Goal: Communication & Community: Answer question/provide support

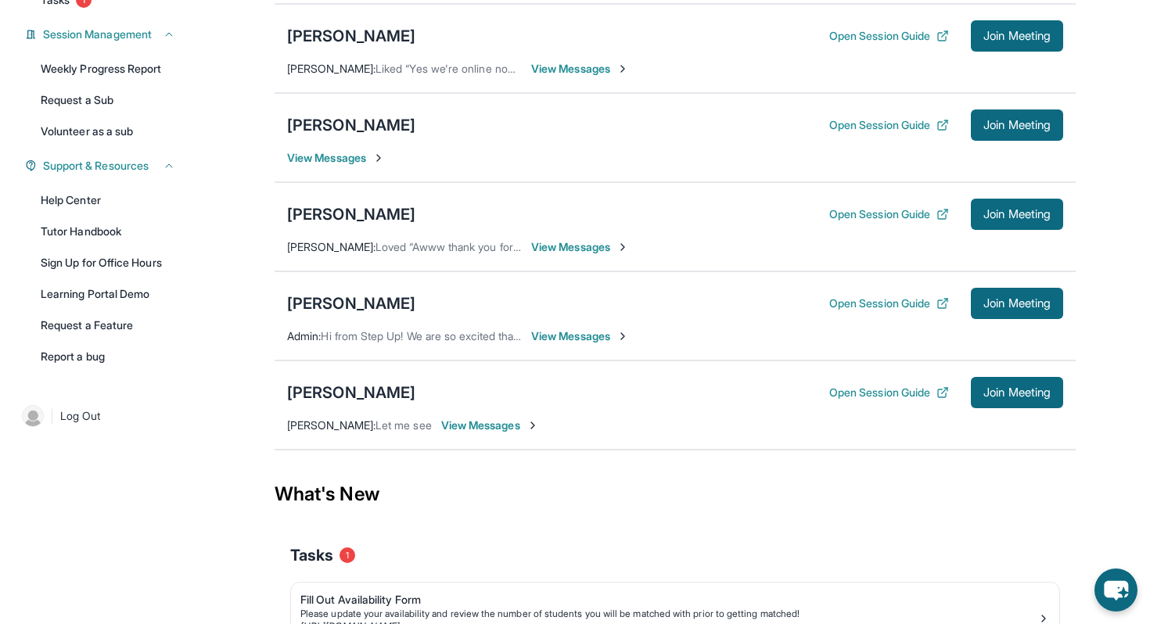
scroll to position [242, 0]
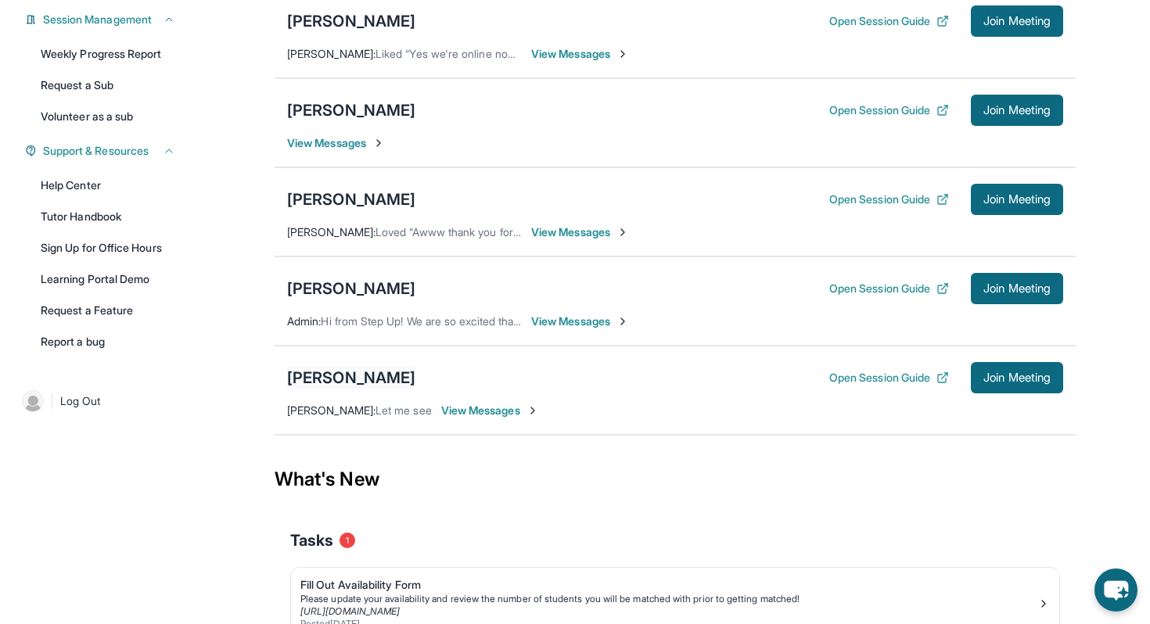
click at [333, 389] on div "[PERSON_NAME]" at bounding box center [351, 378] width 128 height 22
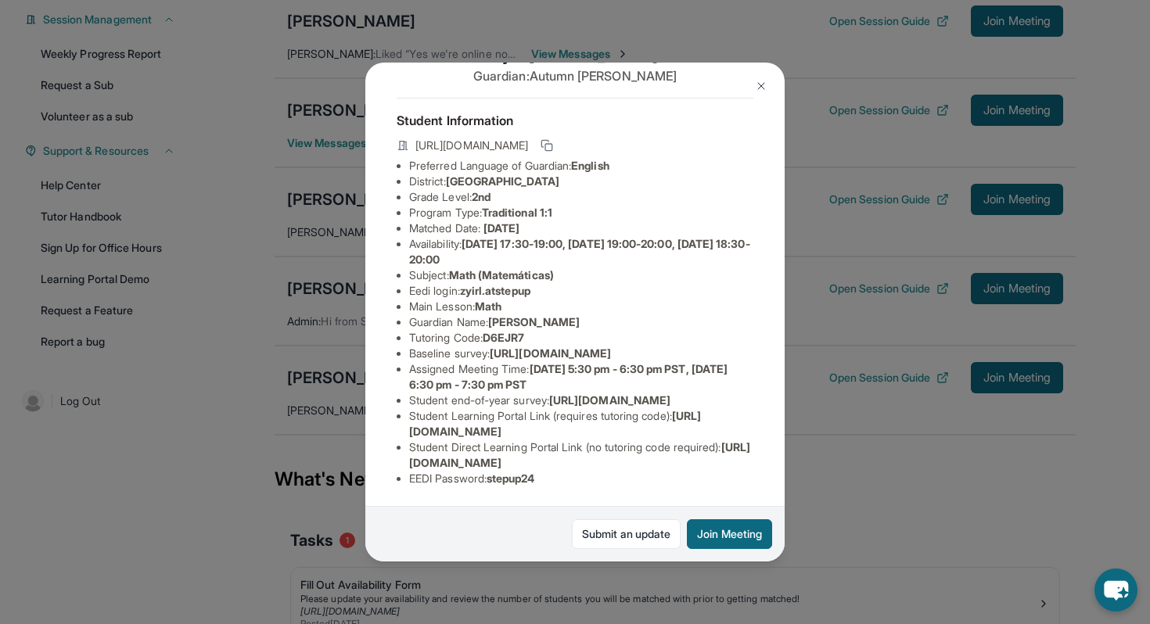
scroll to position [158, 0]
drag, startPoint x: 402, startPoint y: 463, endPoint x: 723, endPoint y: 465, distance: 321.5
click at [723, 465] on ul "Preferred Language of Guardian: English District: [GEOGRAPHIC_DATA] Unified Sch…" at bounding box center [575, 322] width 357 height 328
copy span "[URL][DOMAIN_NAME]"
click at [760, 84] on img at bounding box center [761, 86] width 13 height 13
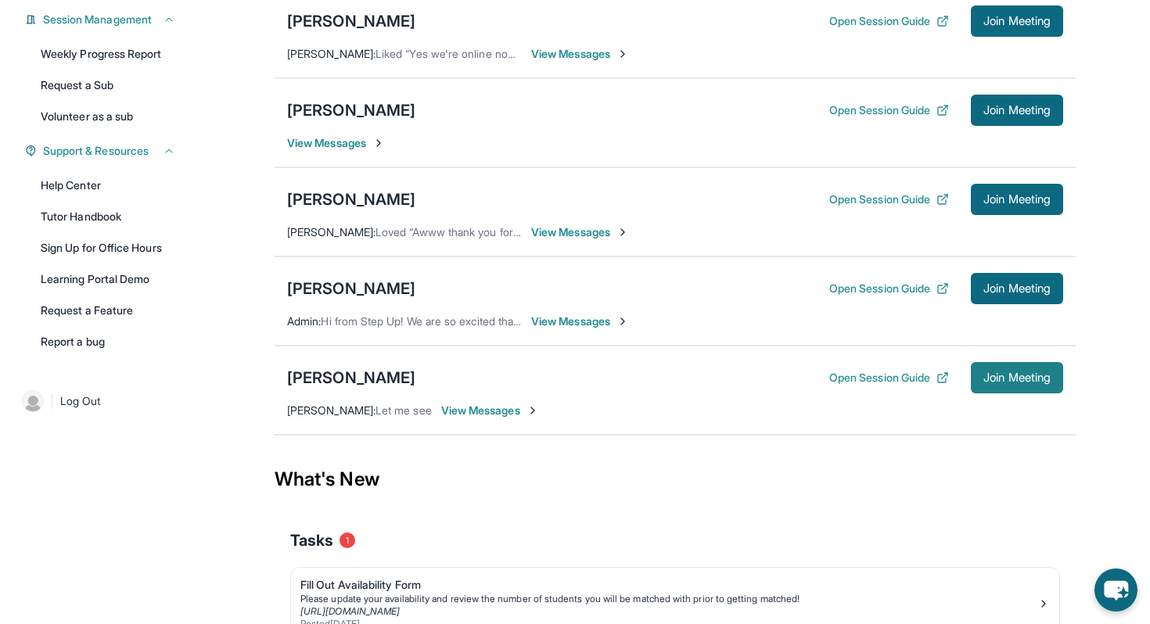
click at [989, 382] on button "Join Meeting" at bounding box center [1017, 377] width 92 height 31
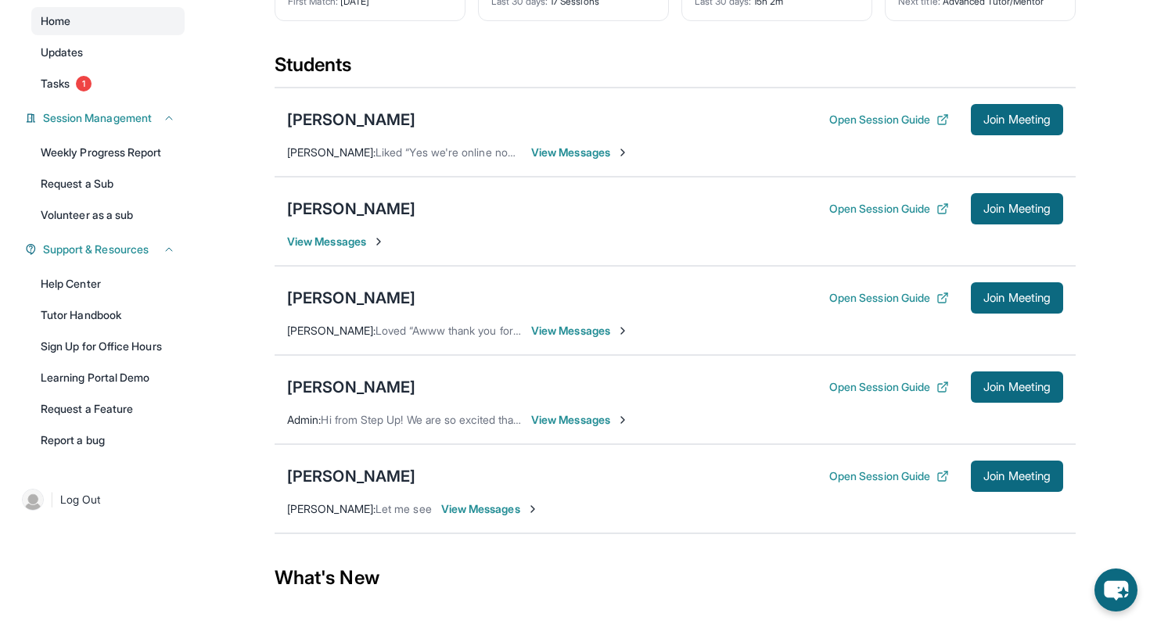
scroll to position [176, 0]
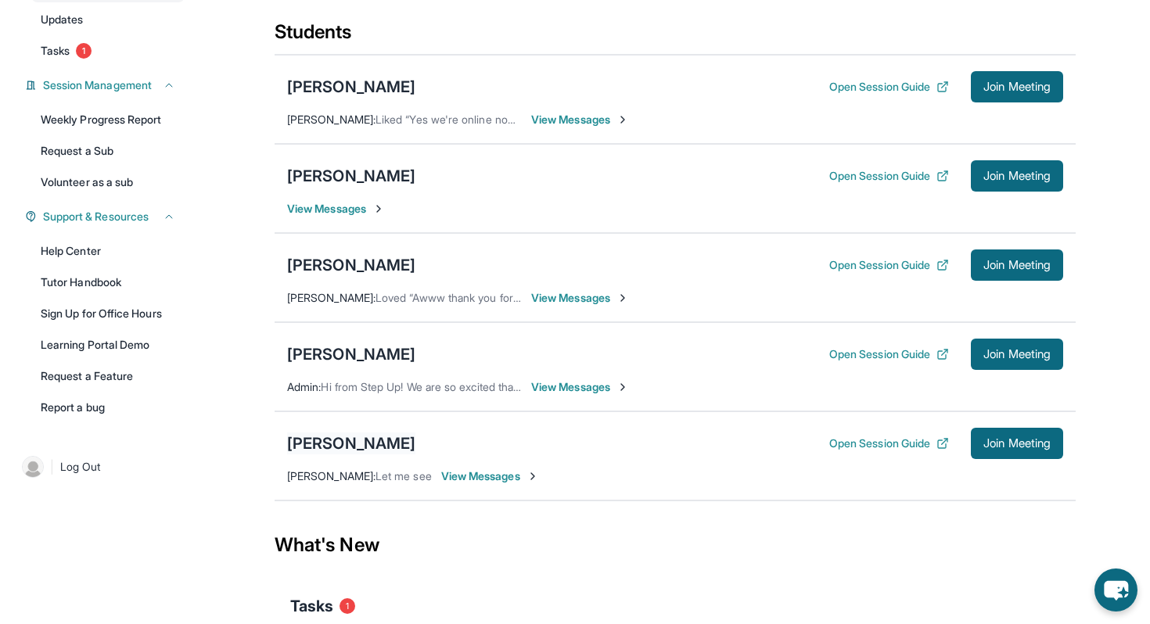
click at [314, 454] on div "[PERSON_NAME]" at bounding box center [351, 444] width 128 height 22
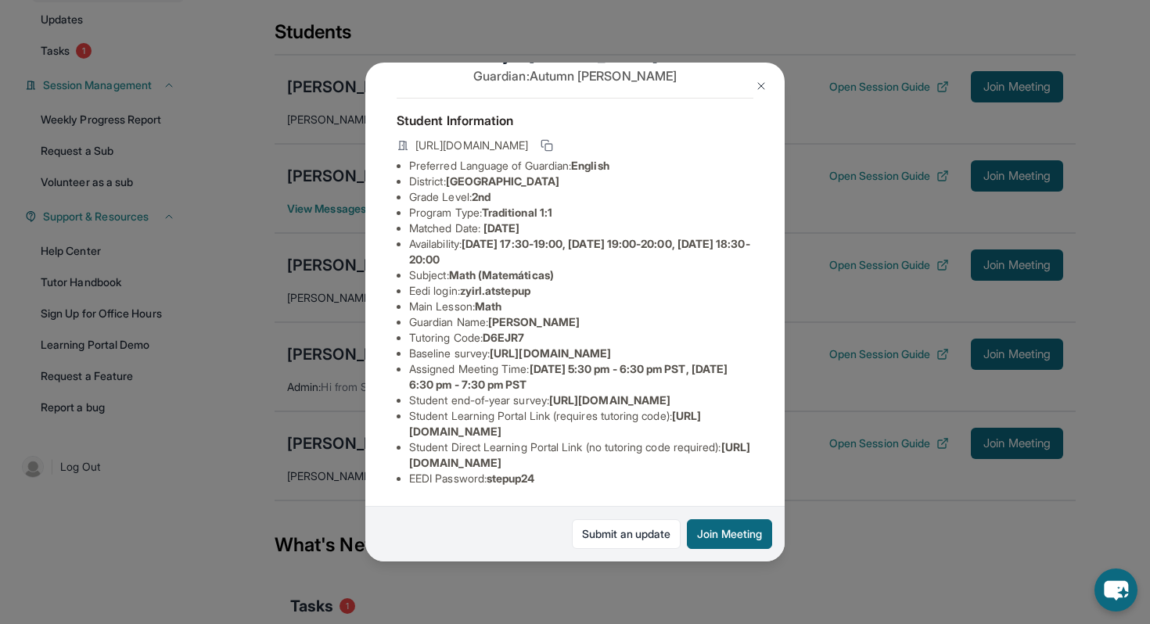
scroll to position [158, 0]
drag, startPoint x: 407, startPoint y: 462, endPoint x: 763, endPoint y: 470, distance: 356.0
click at [763, 470] on div "Zy’Ir [PERSON_NAME] Guardian: [PERSON_NAME] Student Information [URL][DOMAIN_NA…" at bounding box center [574, 312] width 419 height 499
copy span "[URL][DOMAIN_NAME]"
click at [761, 84] on img at bounding box center [761, 86] width 13 height 13
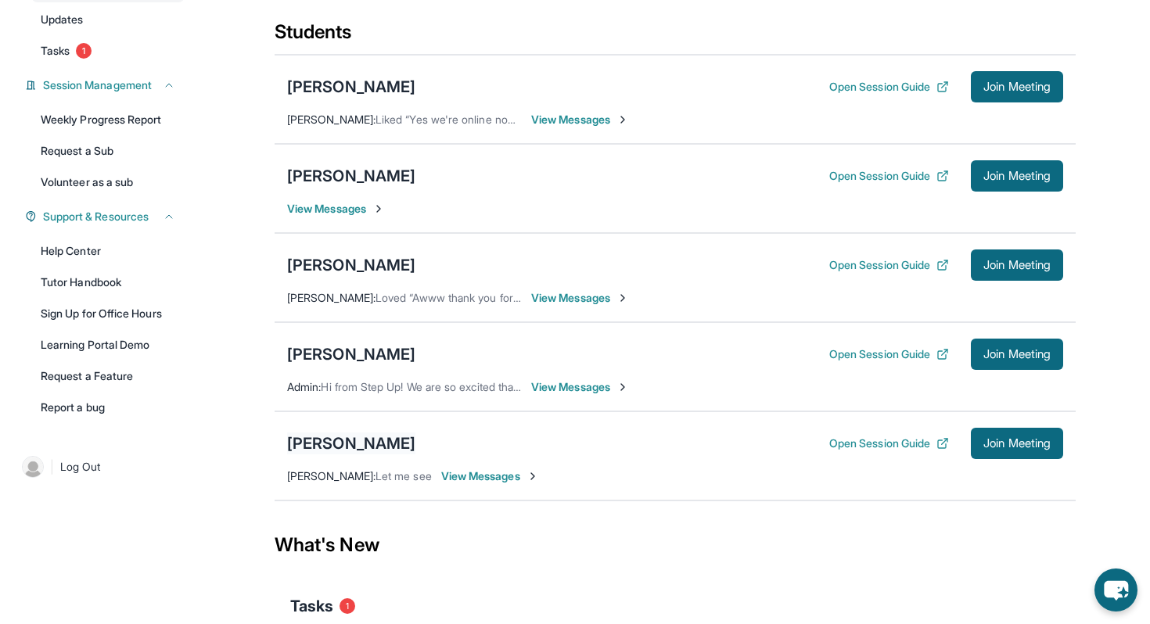
click at [328, 454] on div "[PERSON_NAME]" at bounding box center [351, 444] width 128 height 22
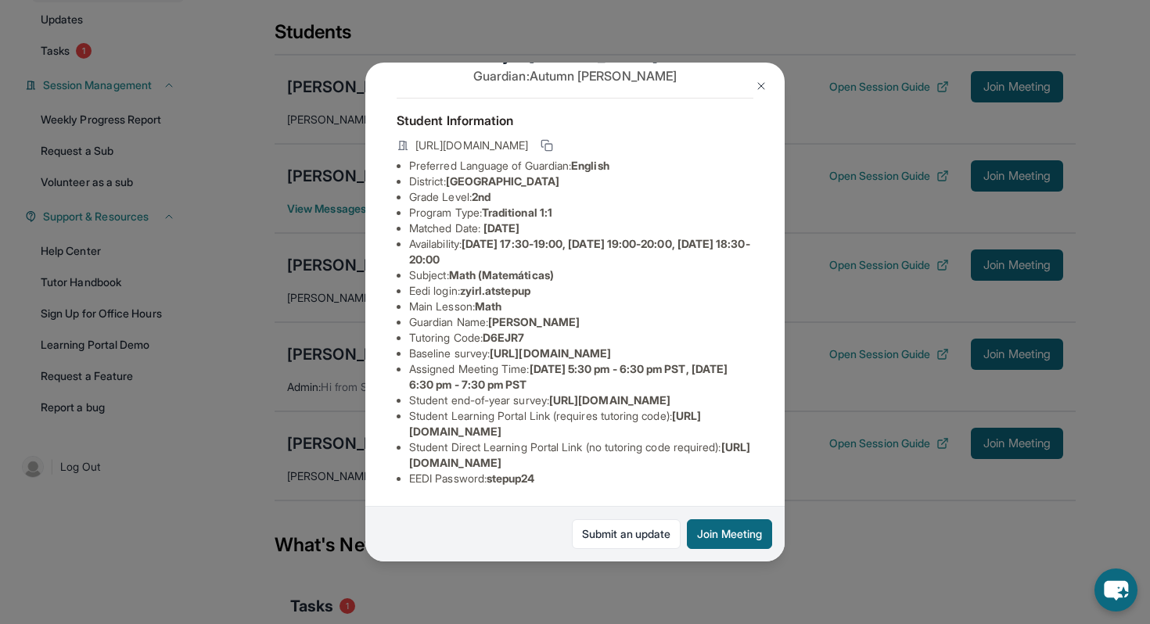
scroll to position [0, 0]
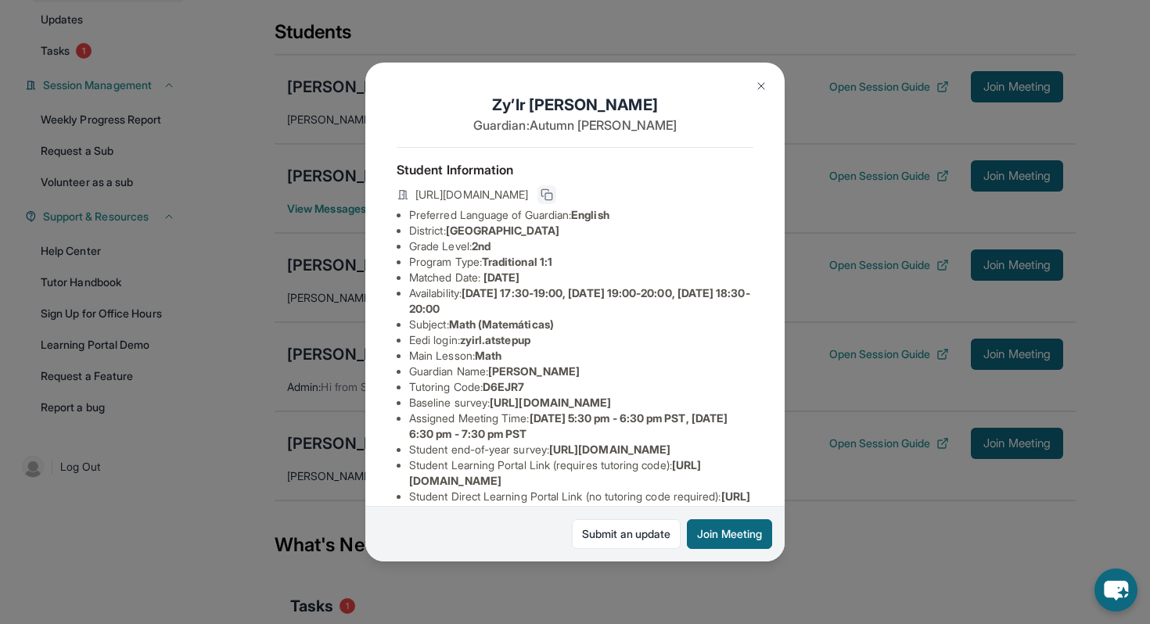
click at [553, 196] on icon at bounding box center [546, 194] width 13 height 13
click at [756, 93] on button at bounding box center [760, 85] width 31 height 31
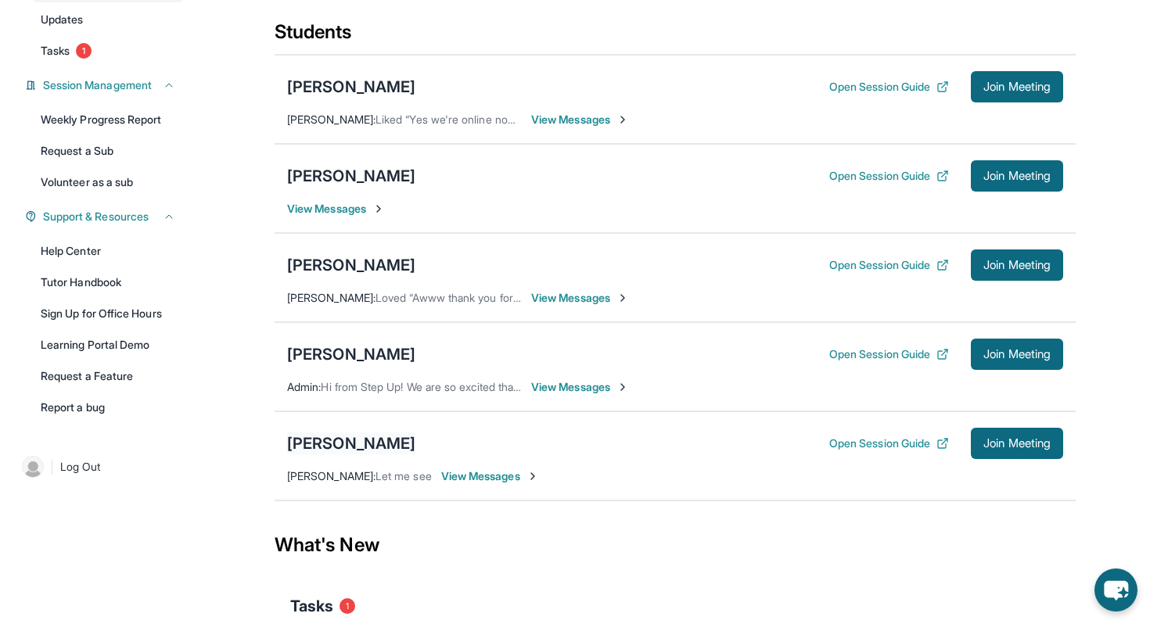
click at [324, 449] on div "[PERSON_NAME]" at bounding box center [351, 444] width 128 height 22
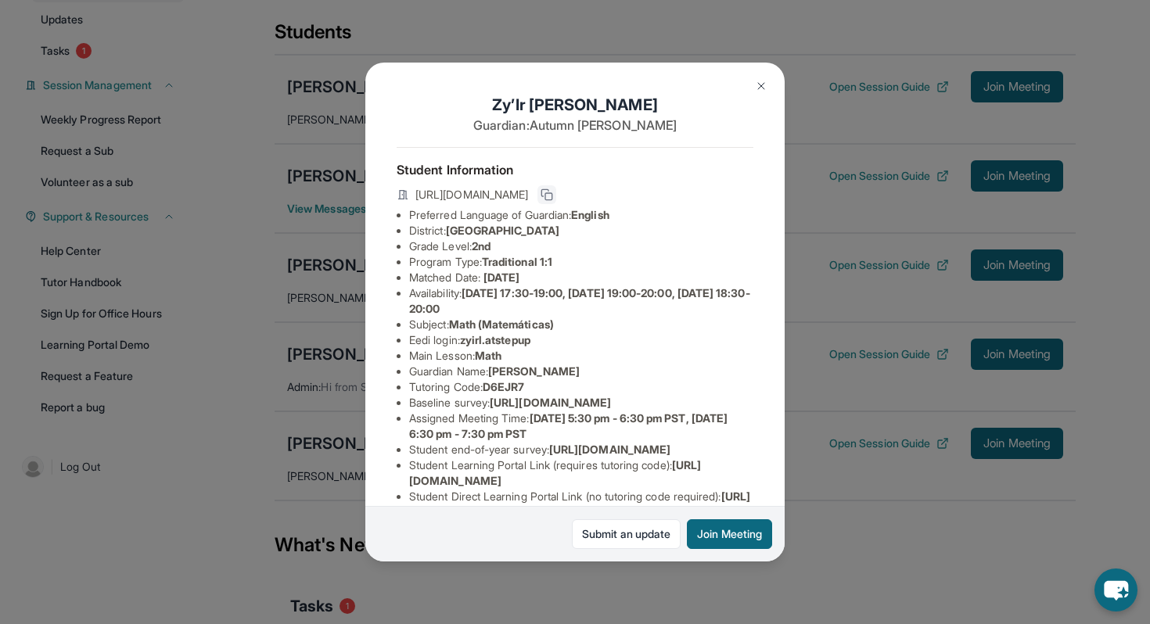
click at [553, 196] on icon at bounding box center [546, 194] width 13 height 13
click at [761, 91] on img at bounding box center [761, 86] width 13 height 13
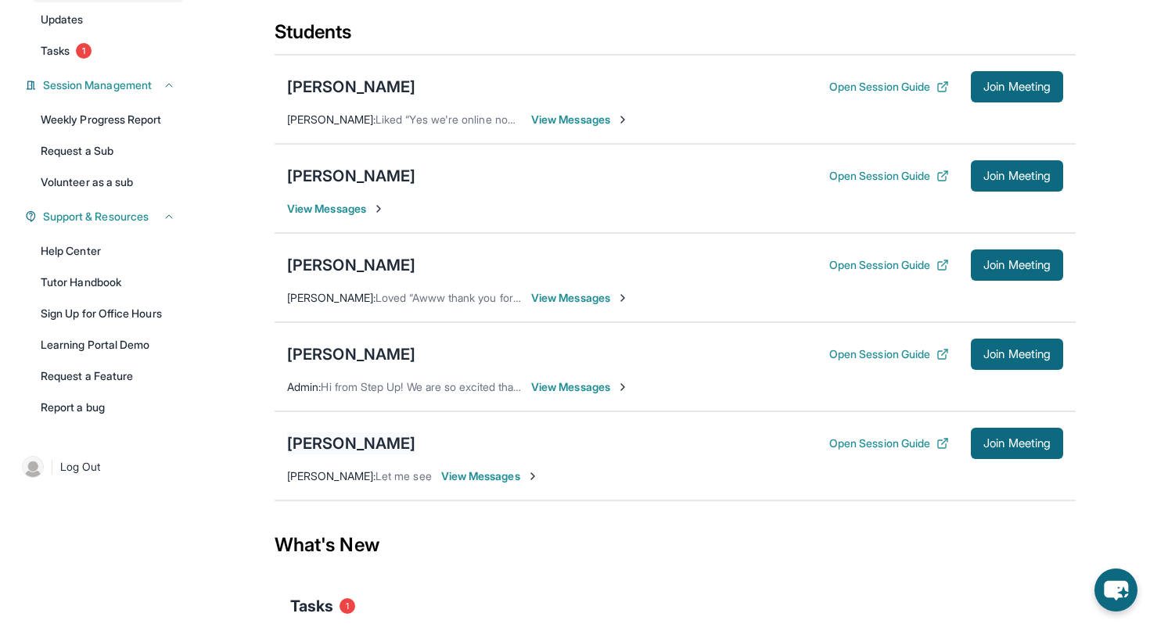
click at [341, 446] on div "[PERSON_NAME]" at bounding box center [351, 444] width 128 height 22
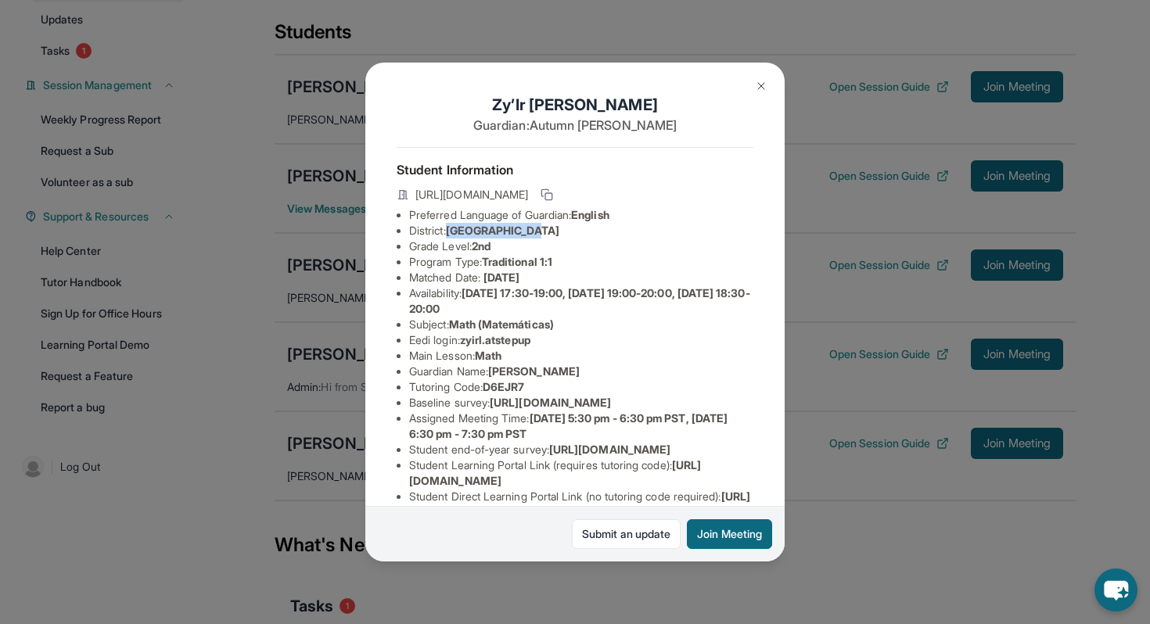
drag, startPoint x: 454, startPoint y: 232, endPoint x: 529, endPoint y: 231, distance: 74.3
click at [529, 231] on span "[GEOGRAPHIC_DATA]" at bounding box center [502, 230] width 113 height 13
click at [652, 239] on li "Grade Level: 2nd" at bounding box center [581, 247] width 344 height 16
click at [763, 77] on button at bounding box center [760, 85] width 31 height 31
